Goal: Navigation & Orientation: Find specific page/section

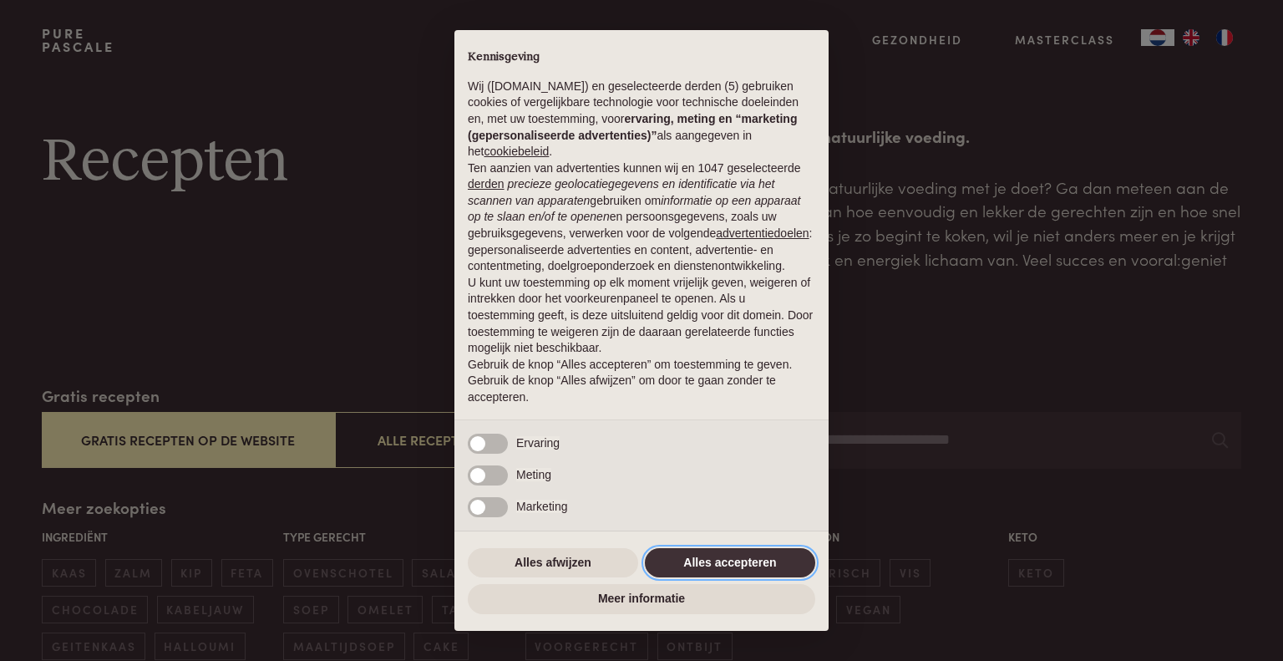
click at [723, 564] on button "Alles accepteren" at bounding box center [730, 563] width 170 height 30
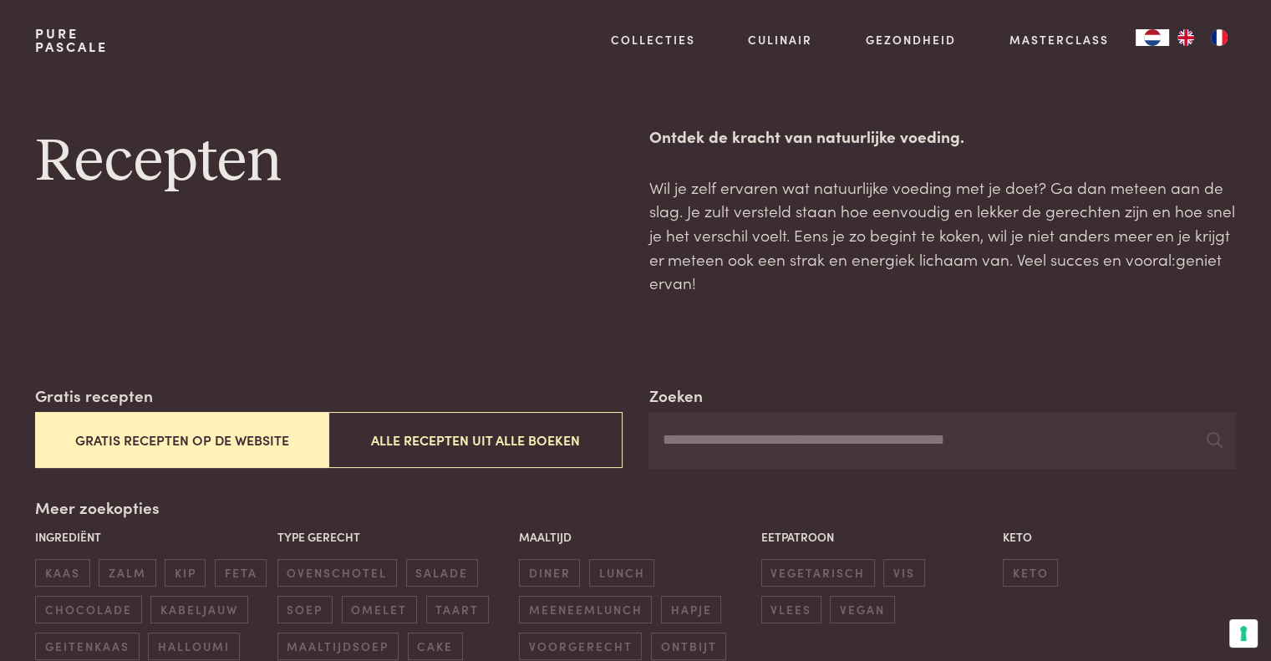
click at [219, 443] on button "Gratis recepten op de website" at bounding box center [181, 440] width 293 height 56
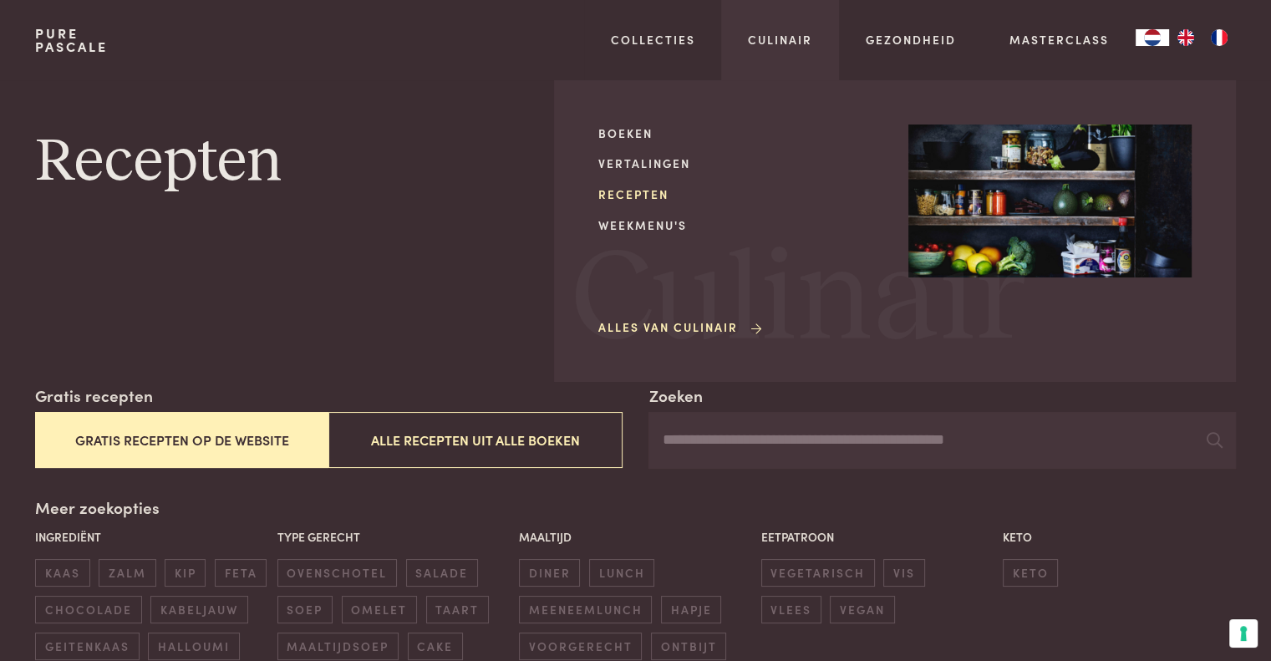
click at [652, 190] on link "Recepten" at bounding box center [739, 195] width 283 height 18
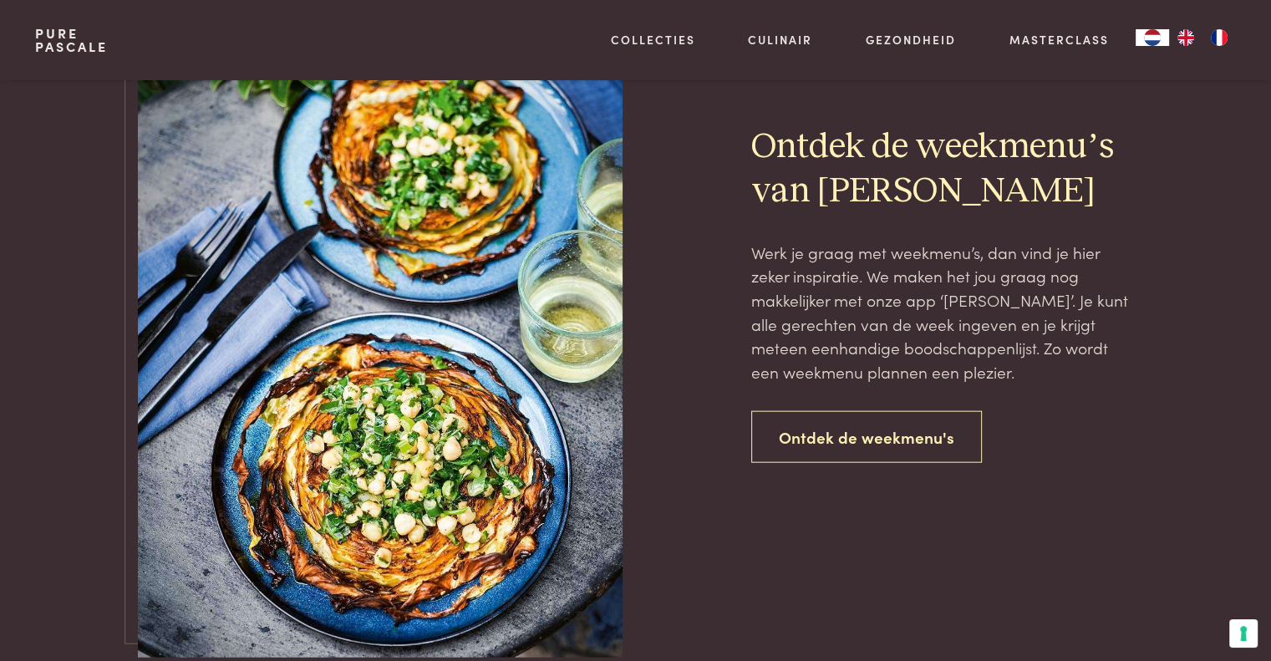
scroll to position [3760, 0]
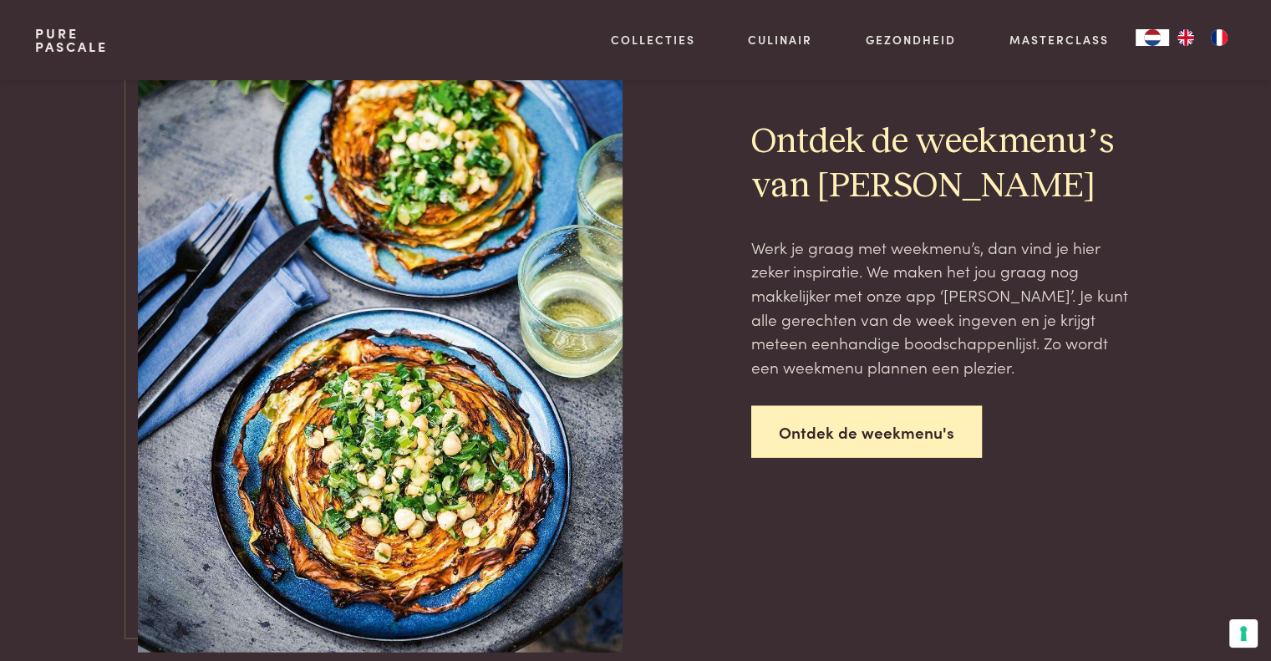
click at [799, 422] on link "Ontdek de weekmenu's" at bounding box center [866, 432] width 231 height 53
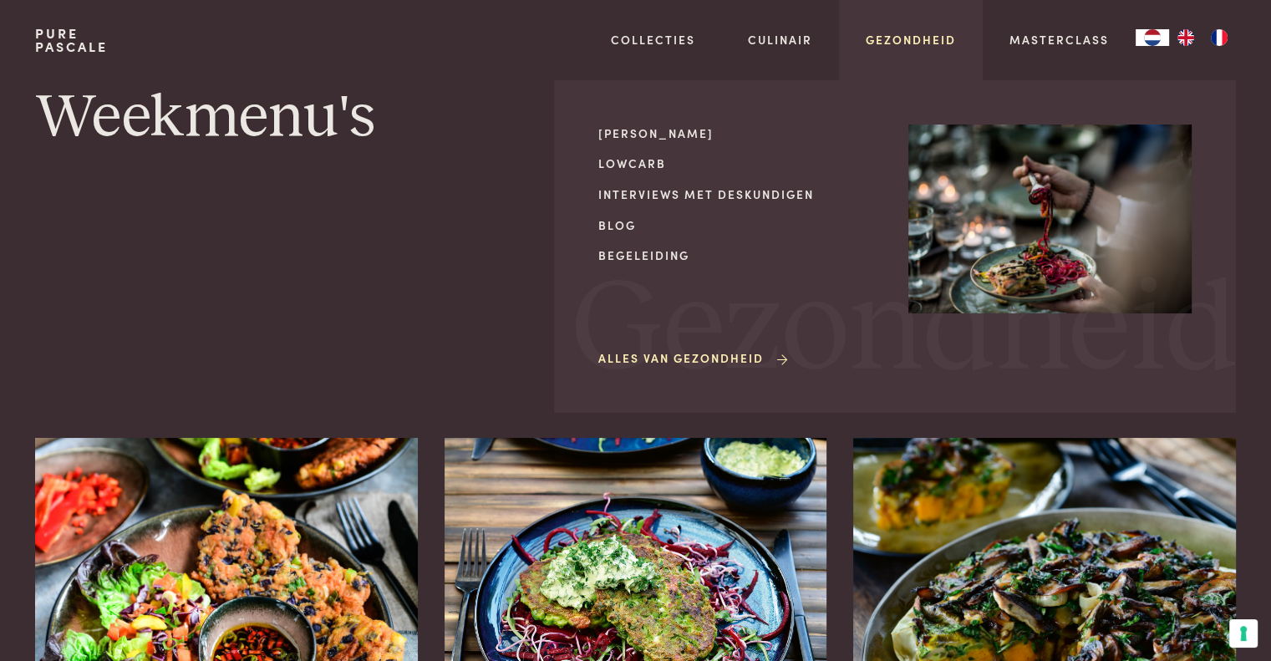
click at [938, 42] on link "Gezondheid" at bounding box center [911, 40] width 90 height 18
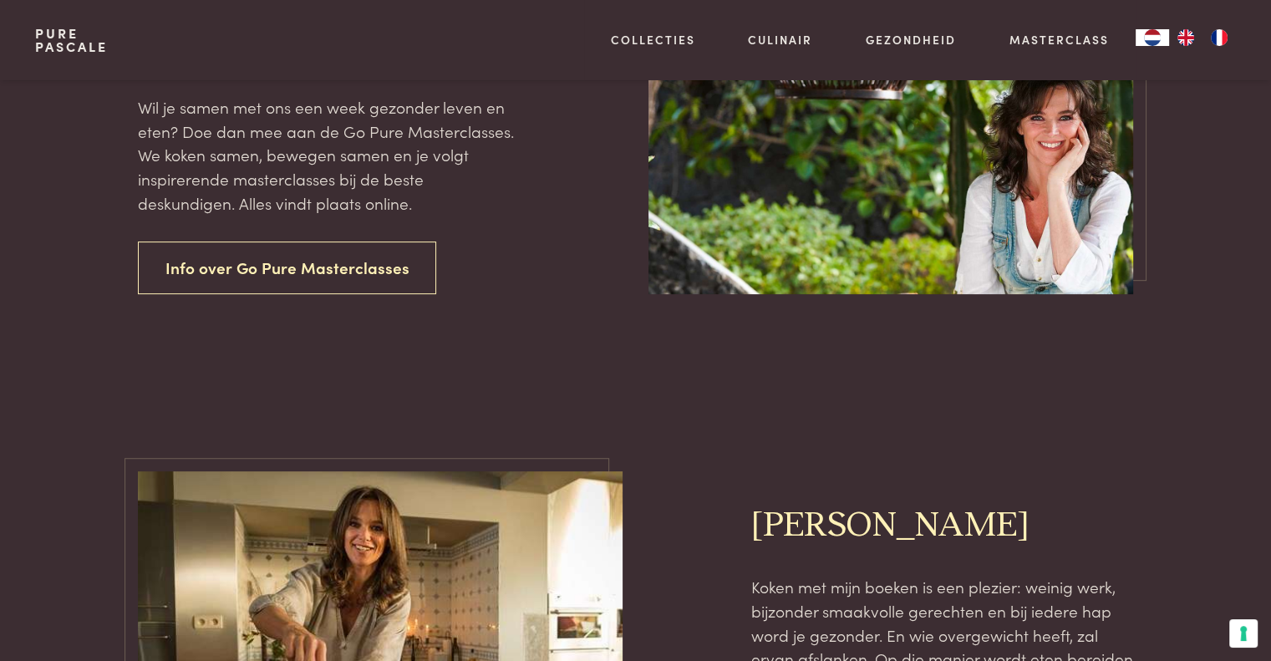
scroll to position [493, 0]
